Goal: Find specific page/section

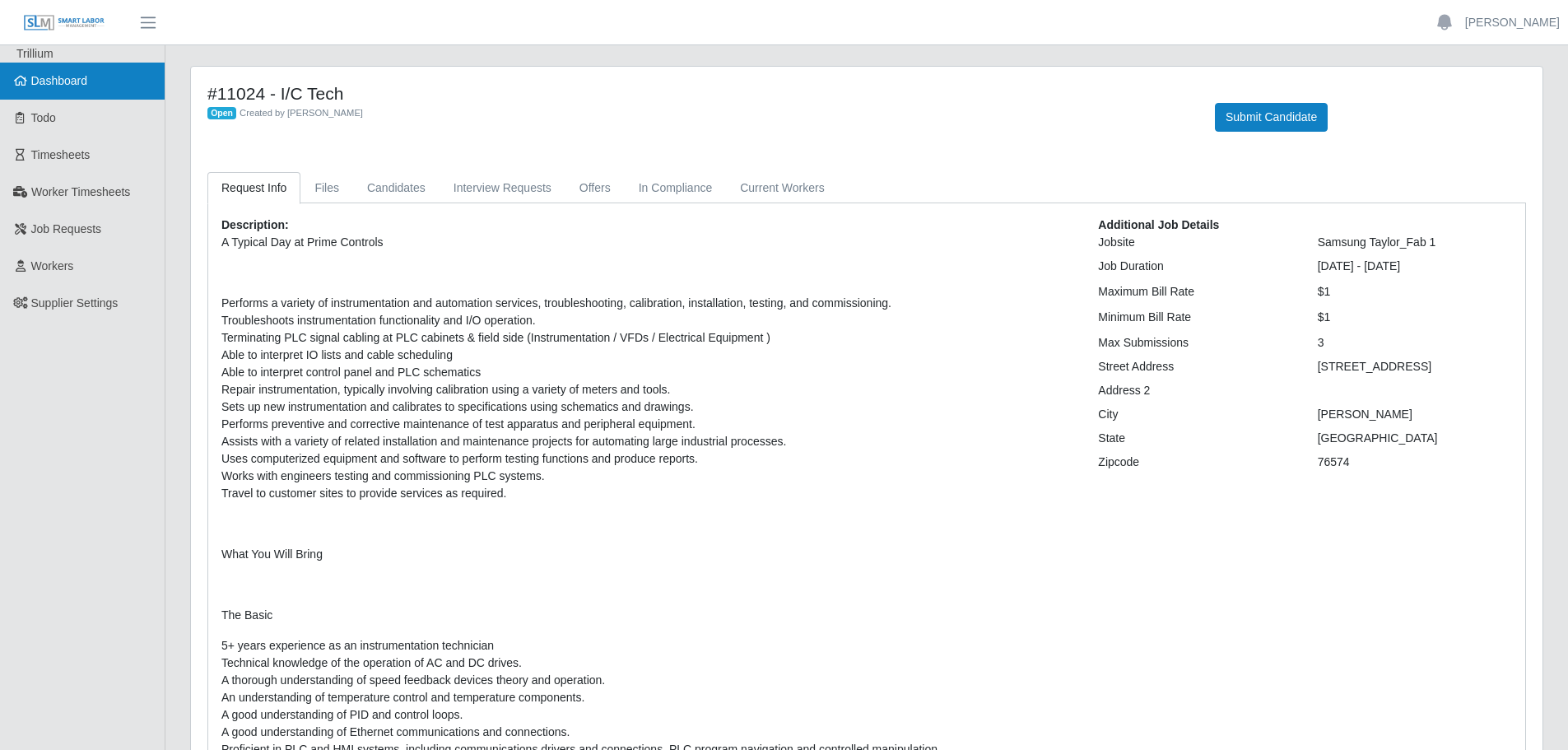
click at [67, 83] on span "Dashboard" at bounding box center [60, 80] width 57 height 13
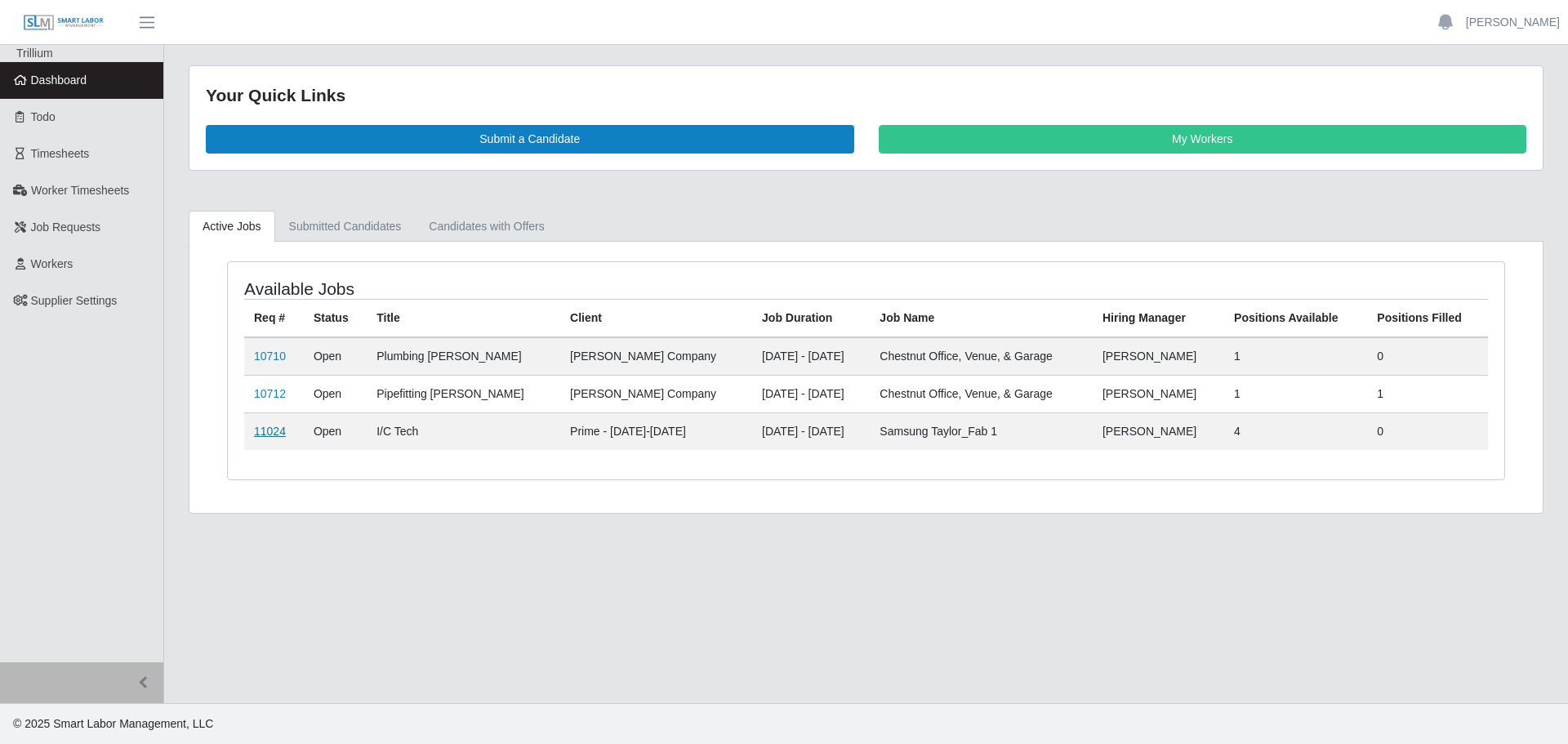
click at [269, 428] on link "11024" at bounding box center [270, 431] width 32 height 13
